Goal: Register for event/course

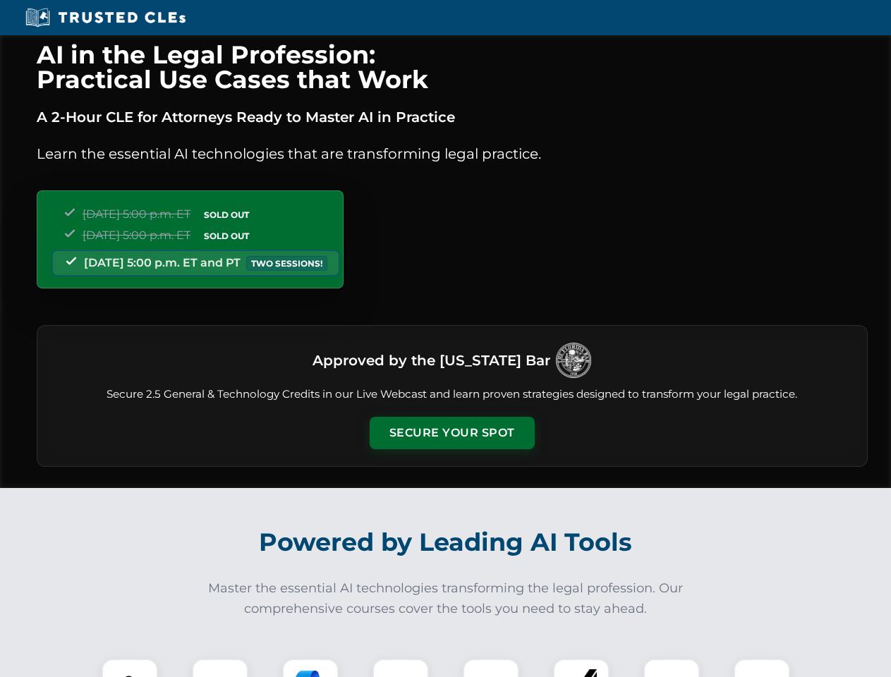
click at [451, 433] on button "Secure Your Spot" at bounding box center [452, 433] width 165 height 32
click at [130, 668] on img at bounding box center [129, 686] width 41 height 41
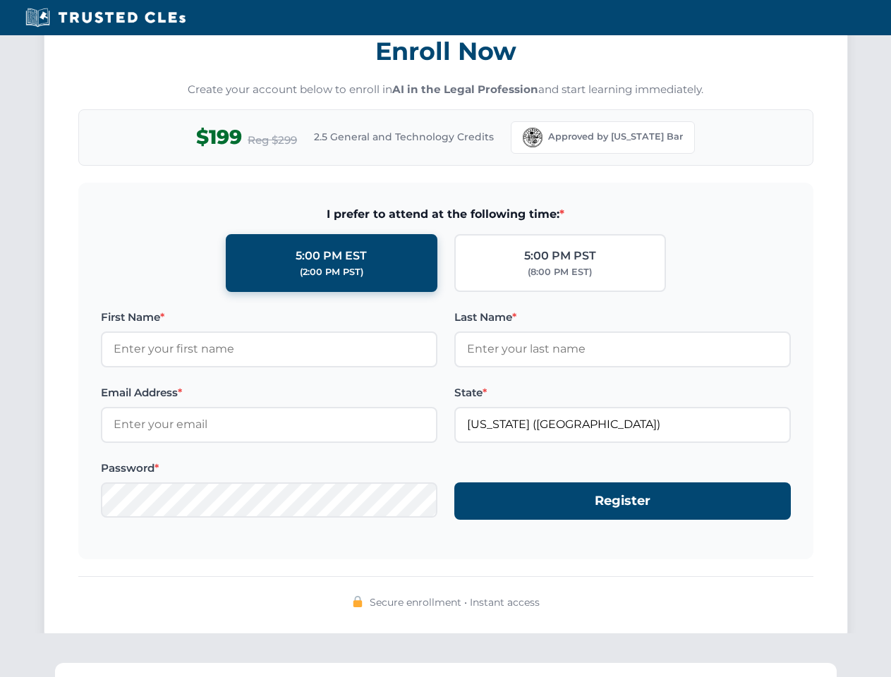
scroll to position [1384, 0]
